Goal: Task Accomplishment & Management: Use online tool/utility

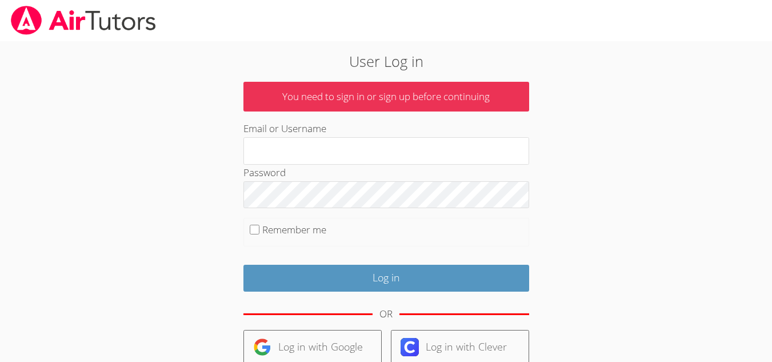
drag, startPoint x: 275, startPoint y: 339, endPoint x: 183, endPoint y: 299, distance: 100.5
click at [183, 299] on div "User Log in You need to sign in or sign up before continuing Email or Username …" at bounding box center [386, 266] width 417 height 433
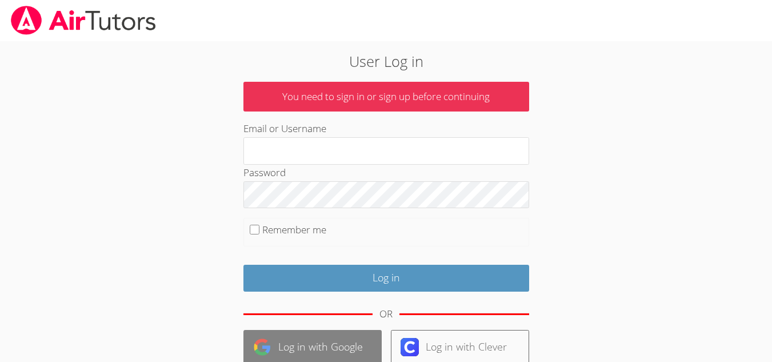
click at [278, 335] on link "Log in with Google" at bounding box center [312, 347] width 138 height 35
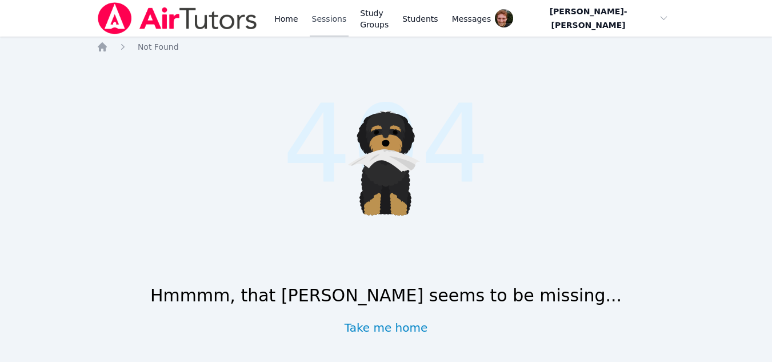
click at [324, 18] on link "Sessions" at bounding box center [329, 18] width 39 height 37
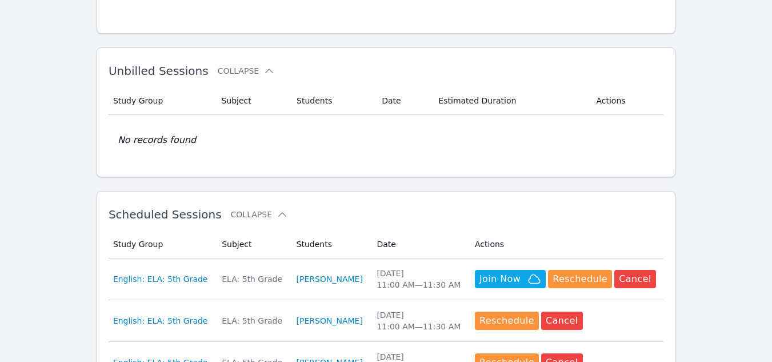
scroll to position [160, 0]
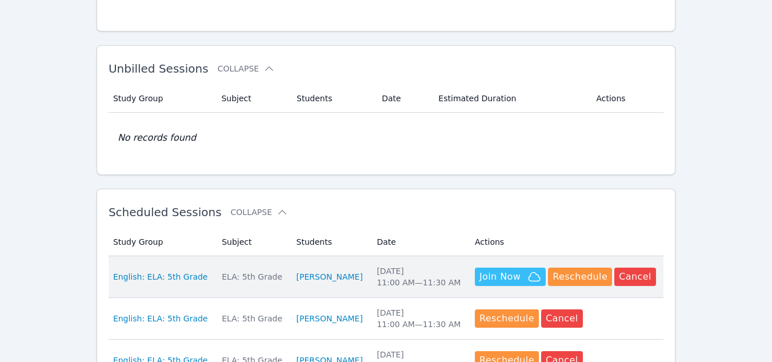
click at [504, 274] on span "Join Now" at bounding box center [499, 277] width 41 height 14
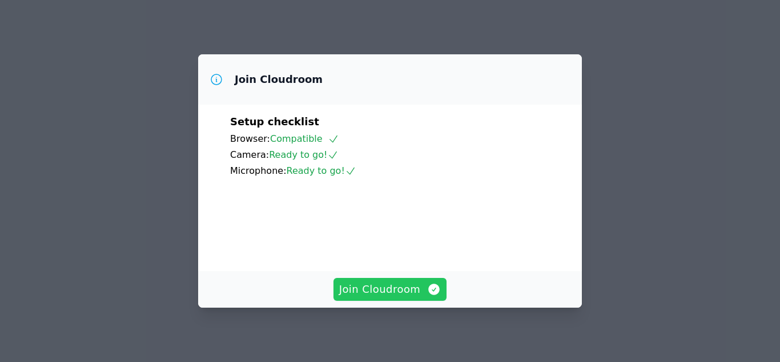
click at [412, 291] on span "Join Cloudroom" at bounding box center [390, 289] width 102 height 16
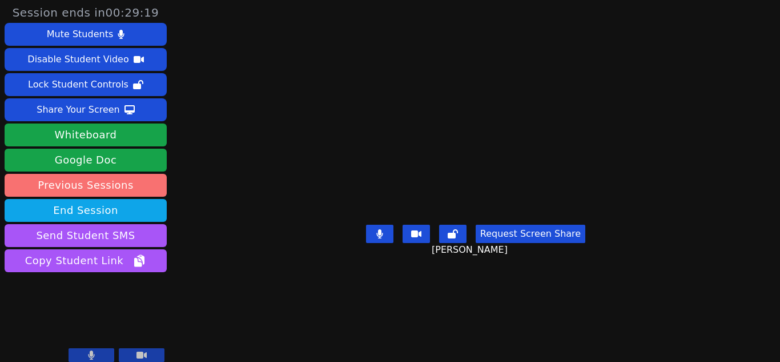
scroll to position [9, 0]
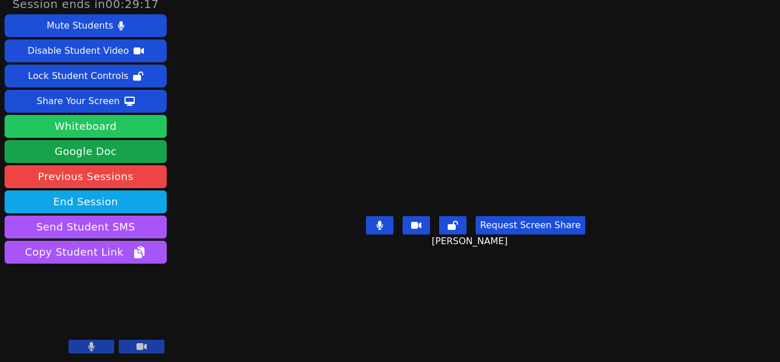
click at [94, 125] on button "Whiteboard" at bounding box center [86, 126] width 162 height 23
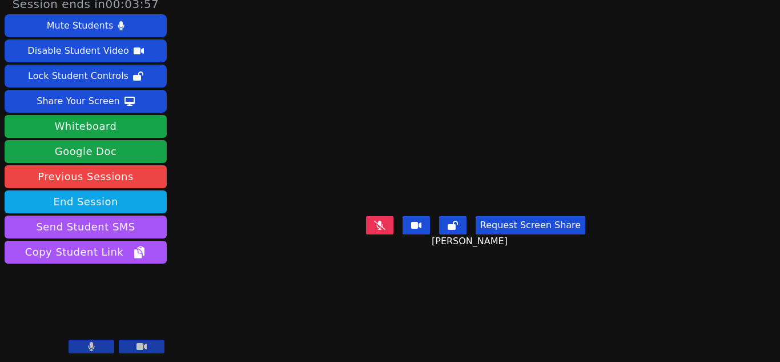
click at [382, 230] on icon at bounding box center [379, 224] width 11 height 9
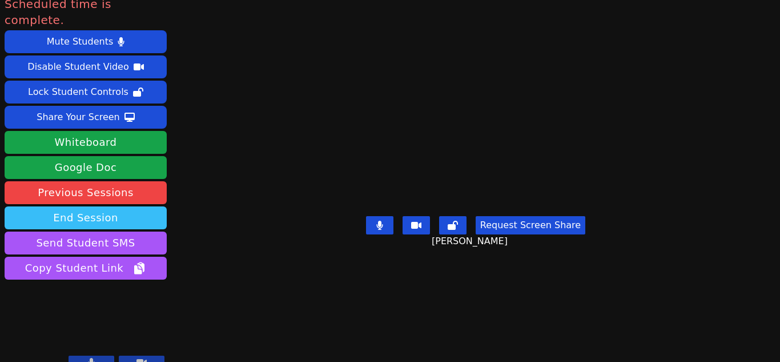
click at [117, 206] on button "End Session" at bounding box center [86, 217] width 162 height 23
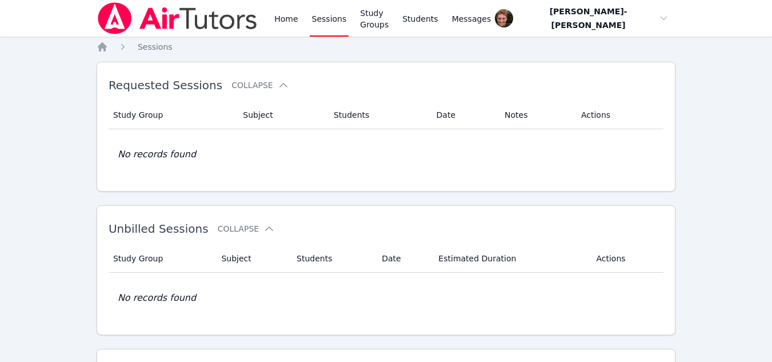
click at [318, 17] on link "Sessions" at bounding box center [329, 18] width 39 height 37
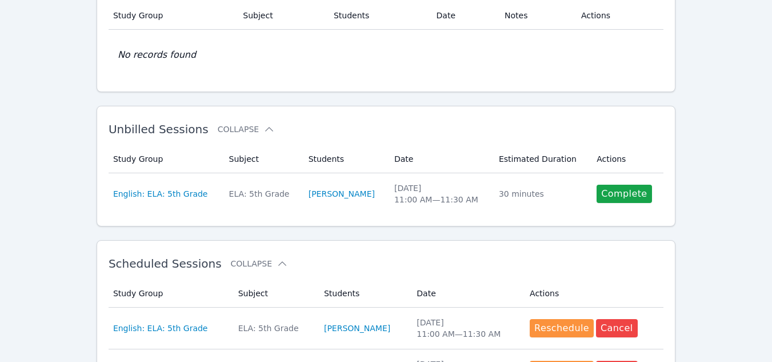
scroll to position [100, 0]
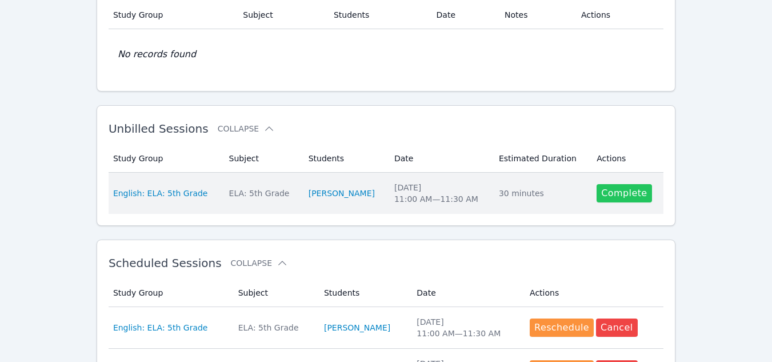
click at [621, 191] on link "Complete" at bounding box center [623, 193] width 55 height 18
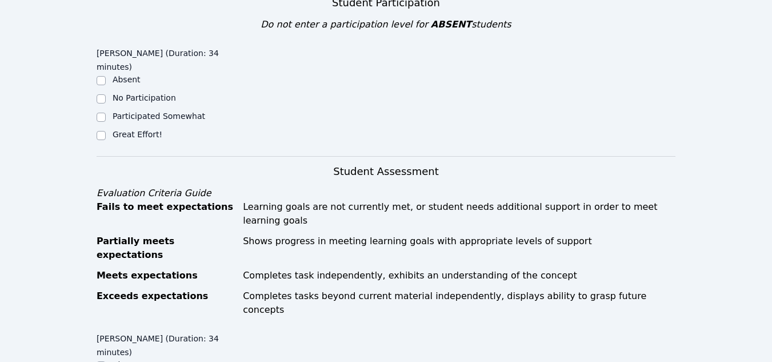
scroll to position [315, 0]
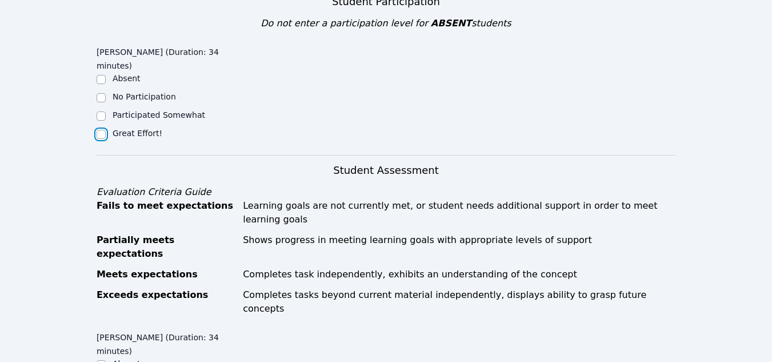
click at [99, 130] on input "Great Effort!" at bounding box center [101, 134] width 9 height 9
checkbox input "true"
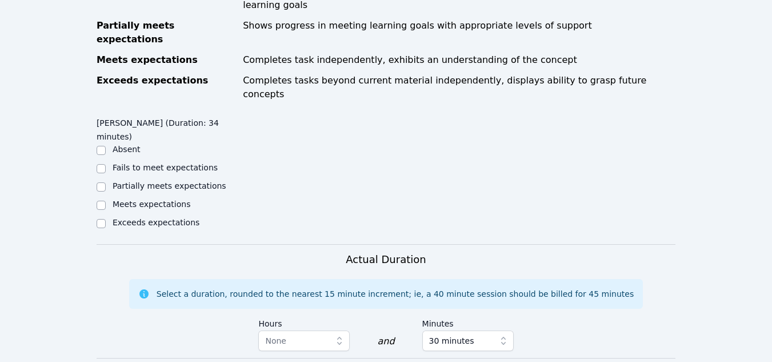
scroll to position [537, 0]
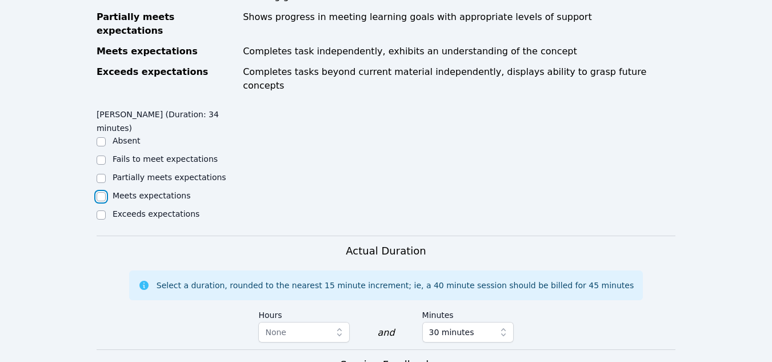
click at [100, 192] on input "Meets expectations" at bounding box center [101, 196] width 9 height 9
checkbox input "true"
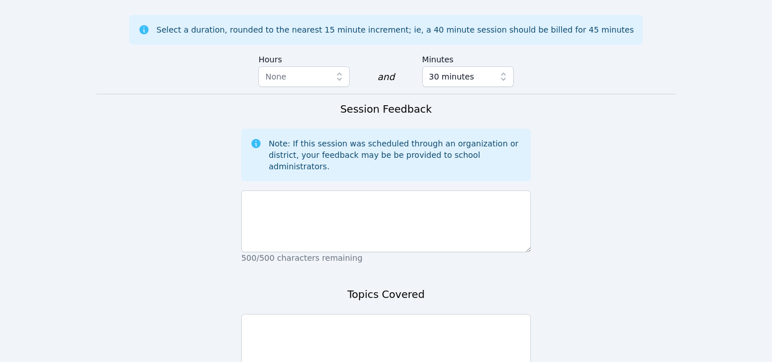
scroll to position [799, 0]
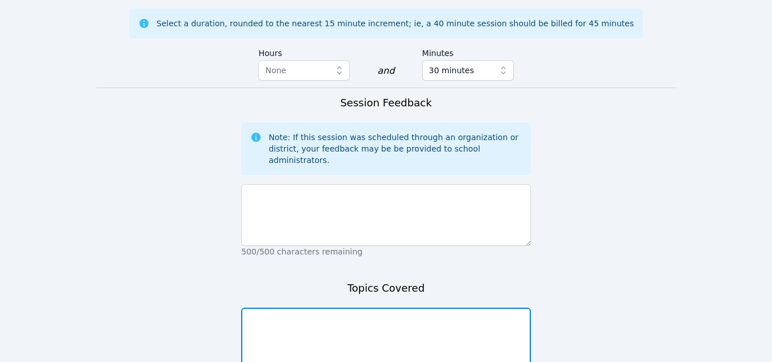
click at [267, 307] on textarea at bounding box center [386, 338] width 290 height 62
type textarea "Themes"
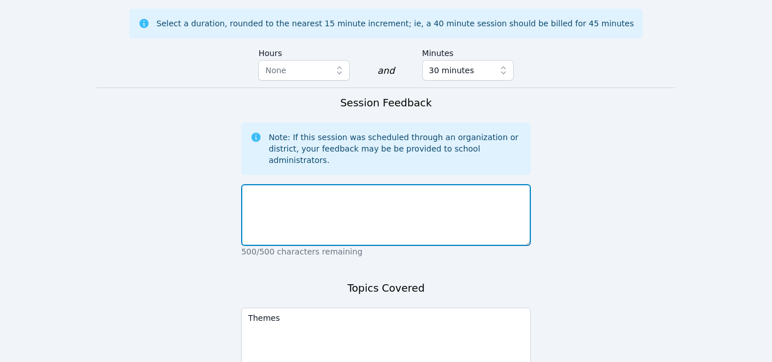
click at [261, 184] on textarea at bounding box center [386, 215] width 290 height 62
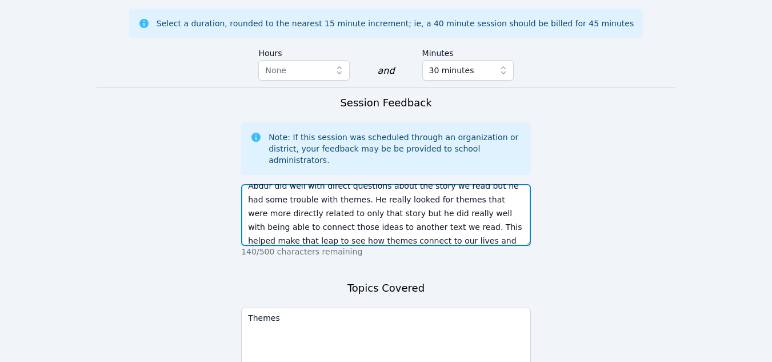
scroll to position [14, 0]
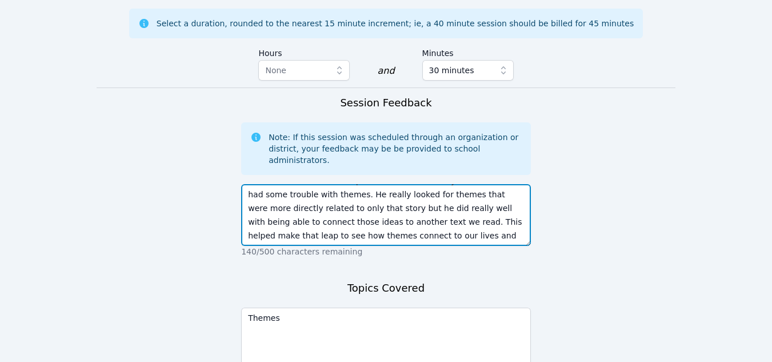
drag, startPoint x: 456, startPoint y: 173, endPoint x: 488, endPoint y: 139, distance: 46.5
click at [488, 184] on textarea "Abdur did well with direct questions about the story we read but he had some tr…" at bounding box center [386, 215] width 290 height 62
click at [490, 184] on textarea "Abdur did well with direct questions about the story we read but he had some tr…" at bounding box center [386, 215] width 290 height 62
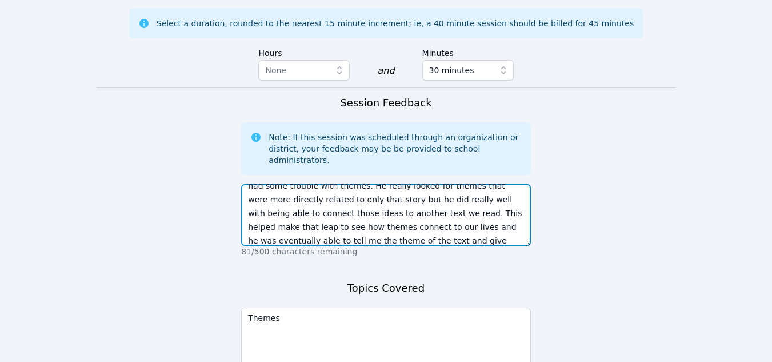
type textarea "Abdur did well with direct questions about the story we read but he had some tr…"
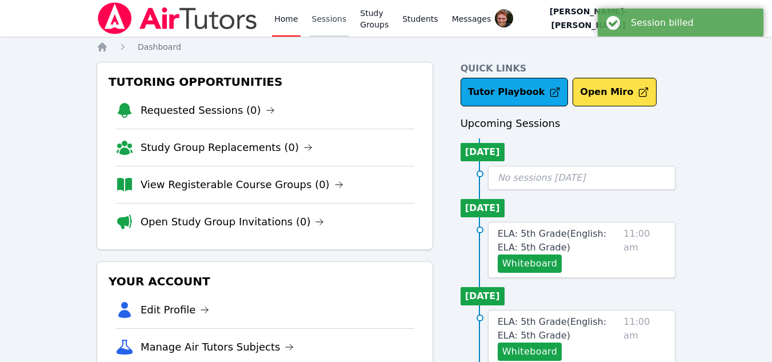
click at [323, 20] on link "Sessions" at bounding box center [329, 18] width 39 height 37
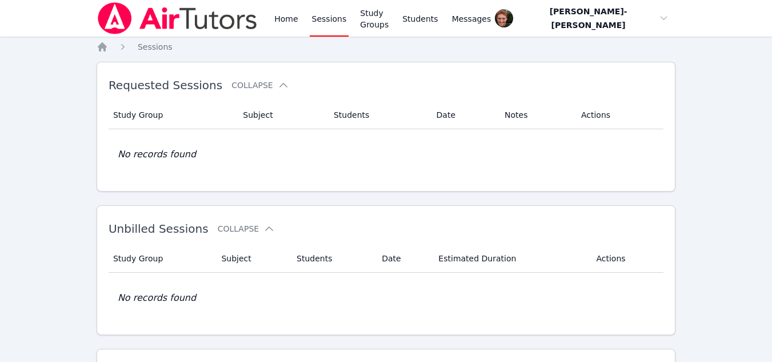
scroll to position [192, 0]
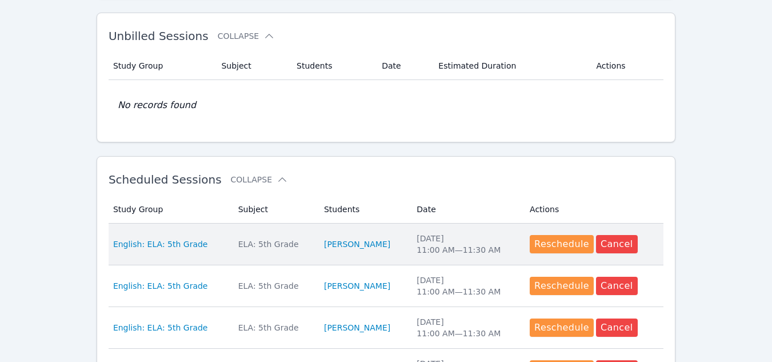
click at [231, 238] on td "Subject ELA: 5th Grade" at bounding box center [274, 244] width 86 height 42
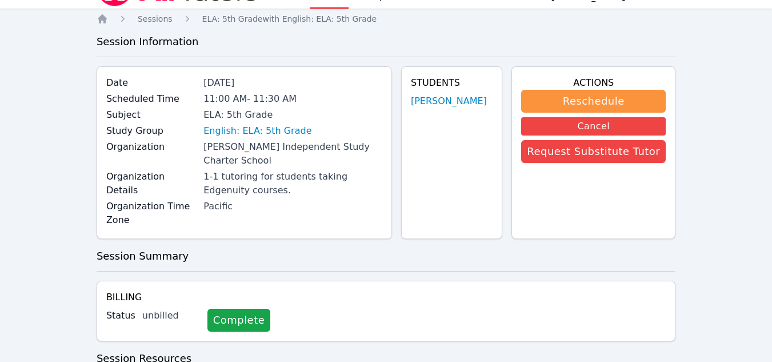
scroll to position [128, 0]
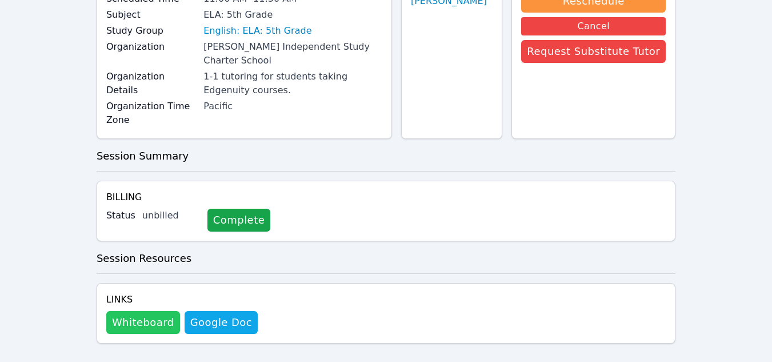
click at [135, 311] on button "Whiteboard" at bounding box center [143, 322] width 74 height 23
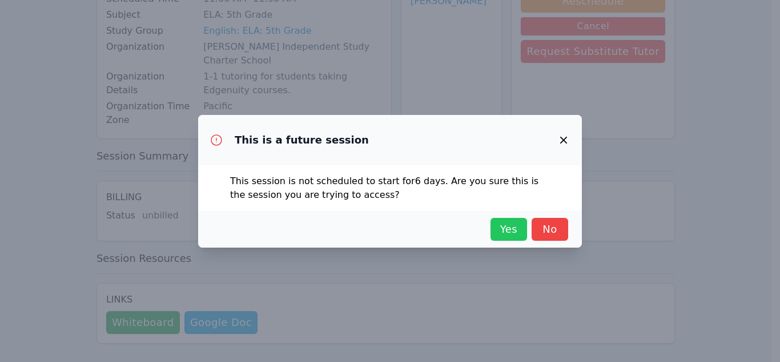
click at [517, 230] on span "Yes" at bounding box center [508, 229] width 25 height 16
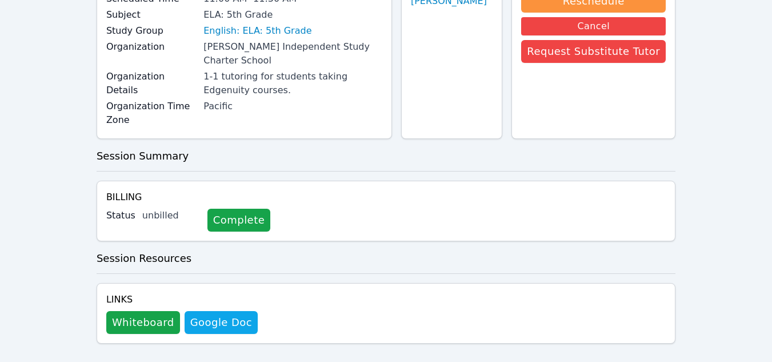
scroll to position [0, 0]
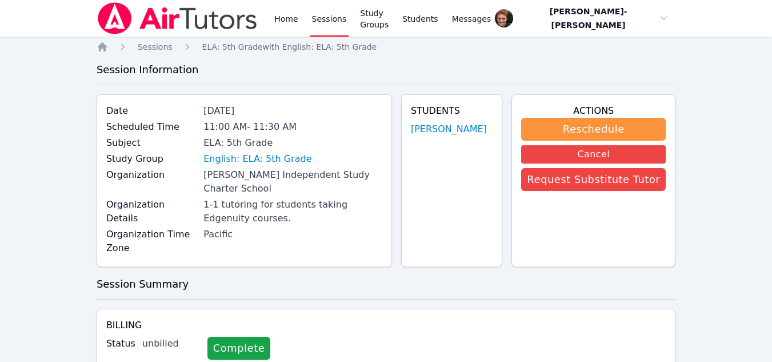
click at [326, 18] on link "Sessions" at bounding box center [329, 18] width 39 height 37
